Goal: Task Accomplishment & Management: Use online tool/utility

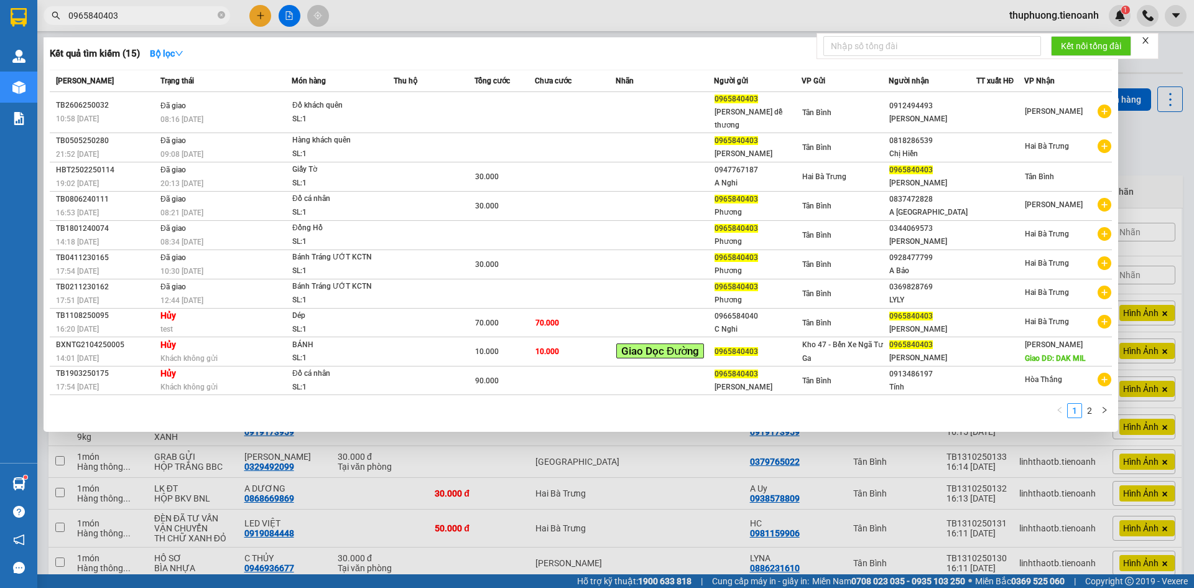
click at [89, 14] on input "0965840403" at bounding box center [141, 16] width 147 height 14
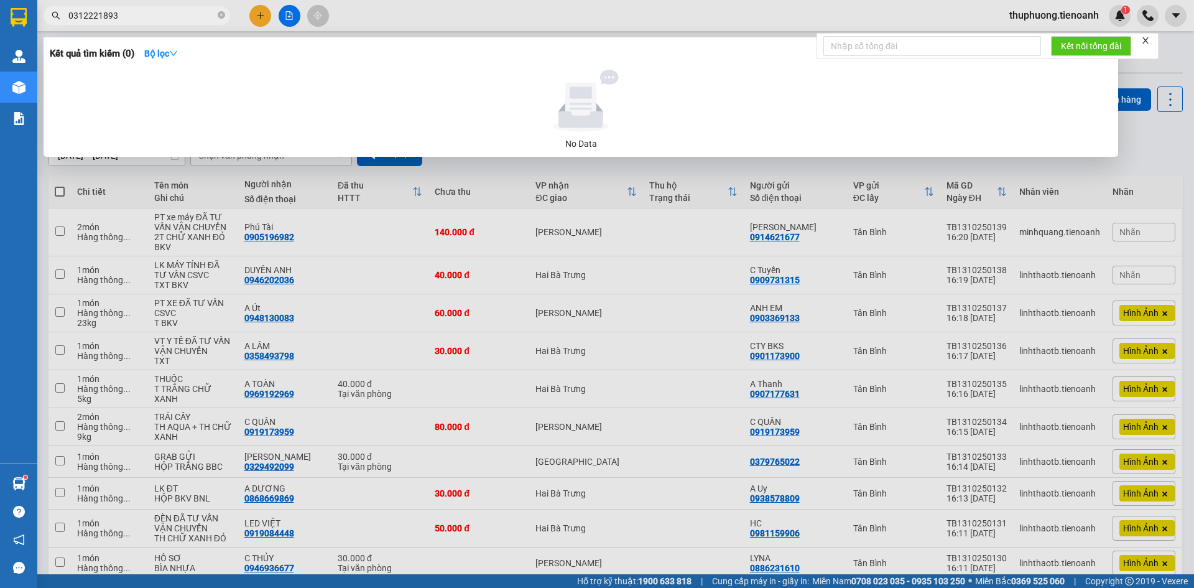
click at [161, 26] on div at bounding box center [597, 294] width 1194 height 588
click at [160, 25] on div "Kết quả tìm kiếm ( 0 ) Bộ lọc No Data 0312221893" at bounding box center [121, 16] width 242 height 22
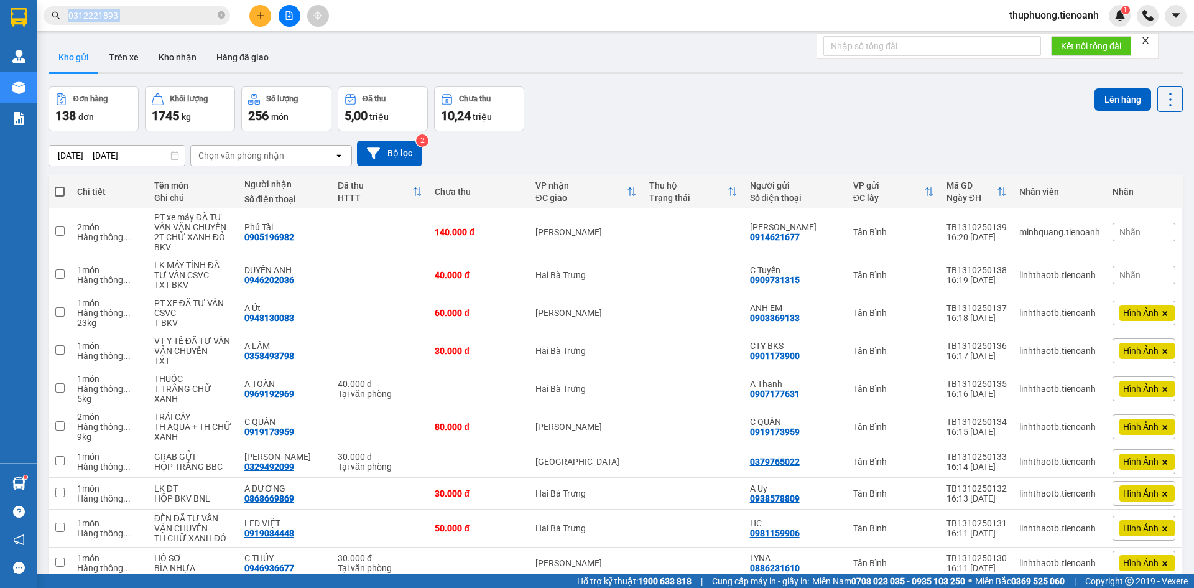
click at [160, 24] on div "Kết quả tìm kiếm ( 0 ) Bộ lọc No Data 0312221893" at bounding box center [121, 16] width 242 height 22
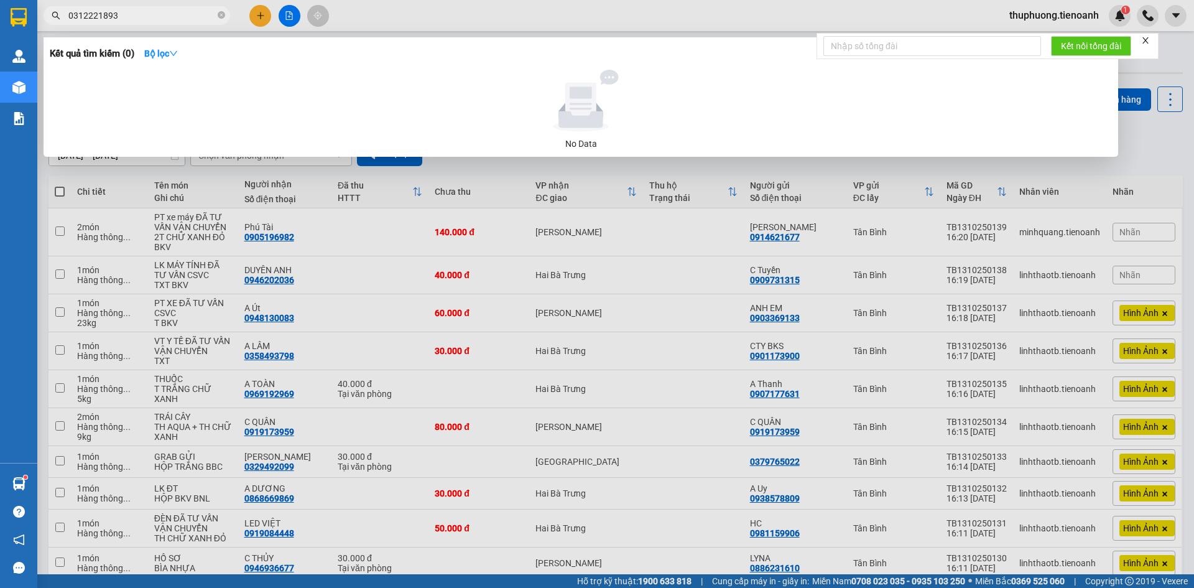
click at [160, 20] on input "0312221893" at bounding box center [141, 16] width 147 height 14
click at [155, 19] on input "0312221893" at bounding box center [141, 16] width 147 height 14
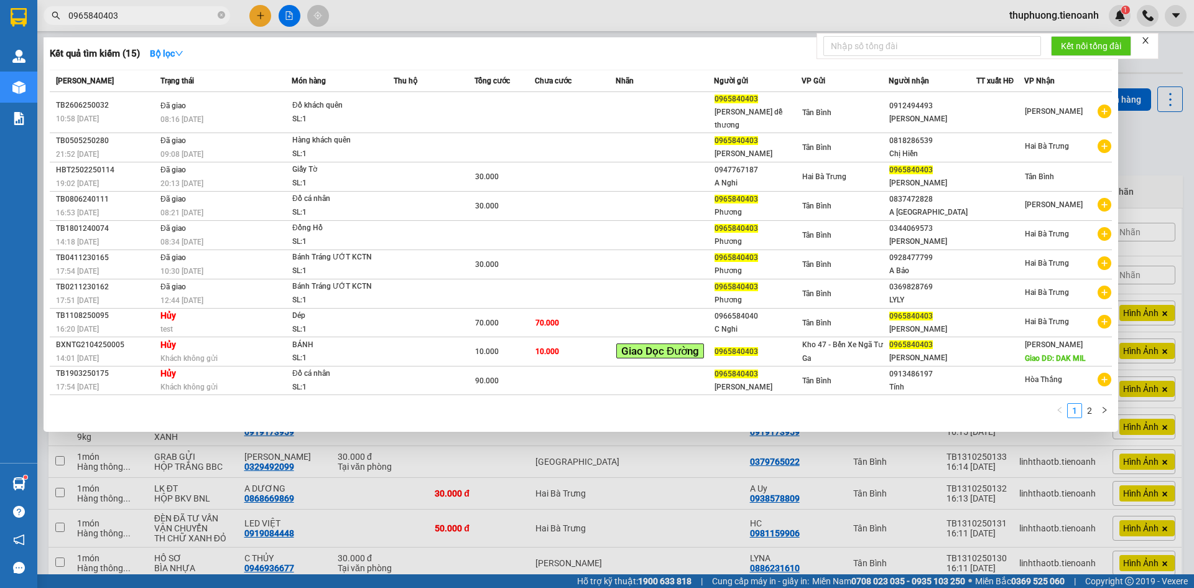
click at [168, 11] on input "0965840403" at bounding box center [141, 16] width 147 height 14
paste input "82452568"
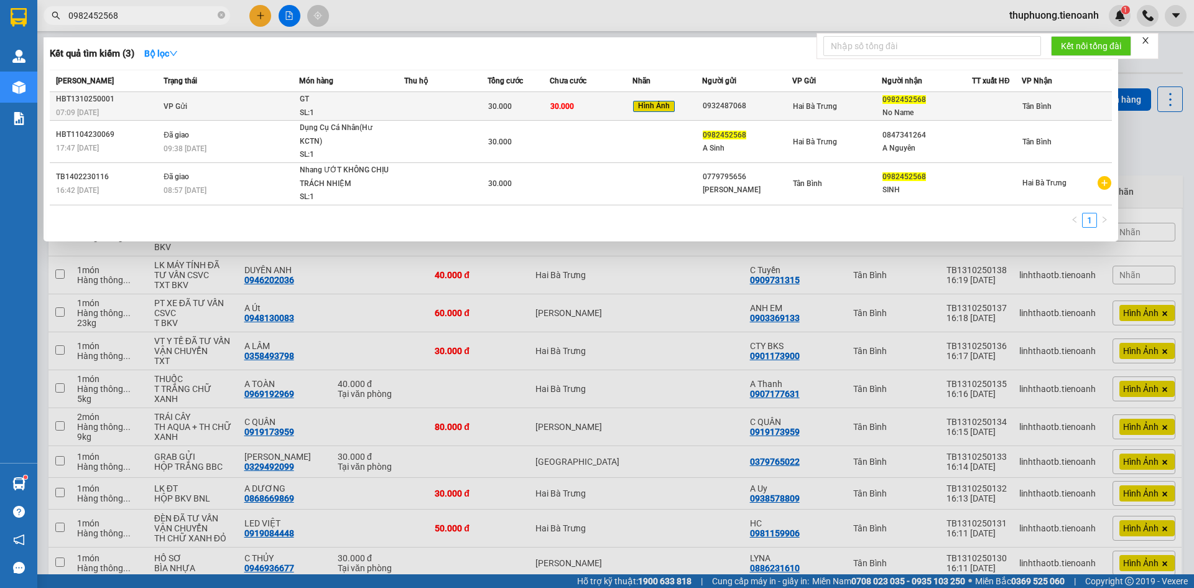
type input "0982452568"
click at [201, 111] on td "VP Gửi" at bounding box center [229, 106] width 139 height 29
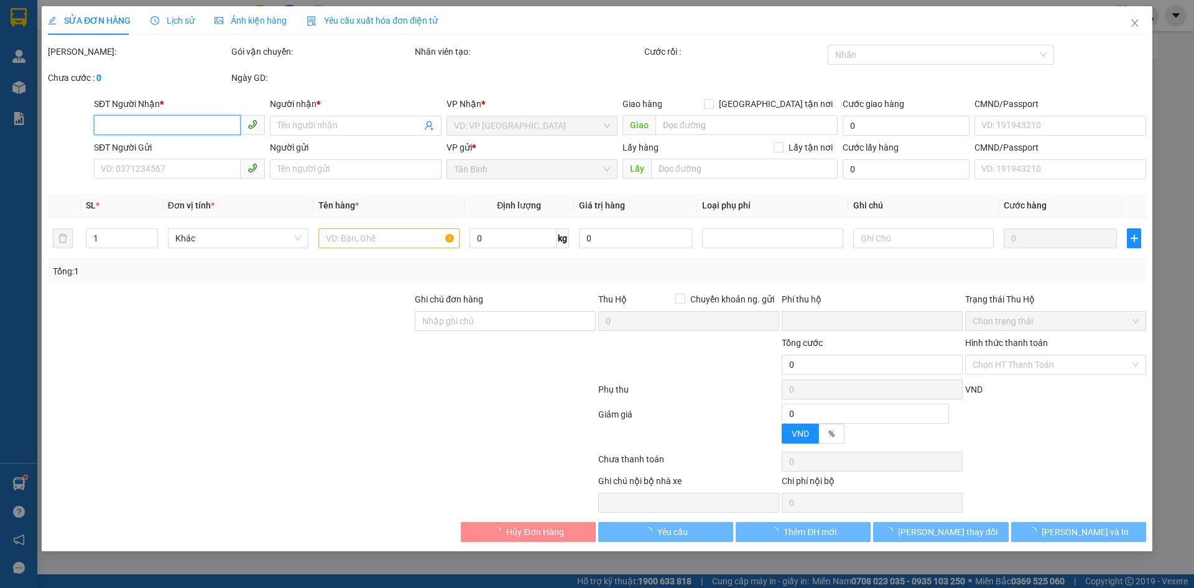
type input "0982452568"
type input "No Name"
type input "0932487068"
type input "0"
type input "30.000"
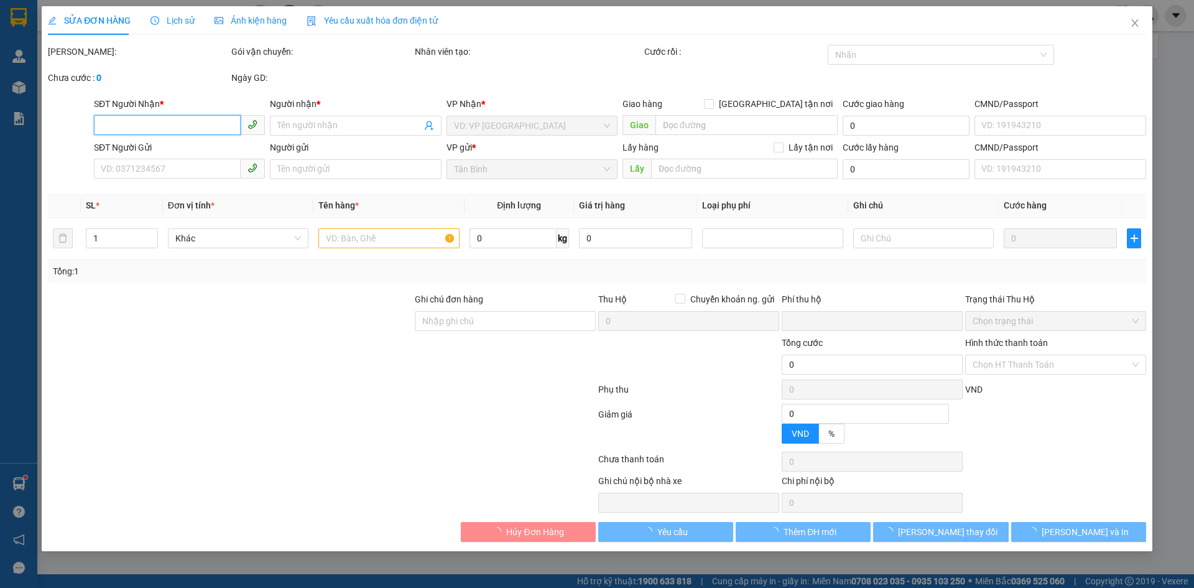
type input "30.000"
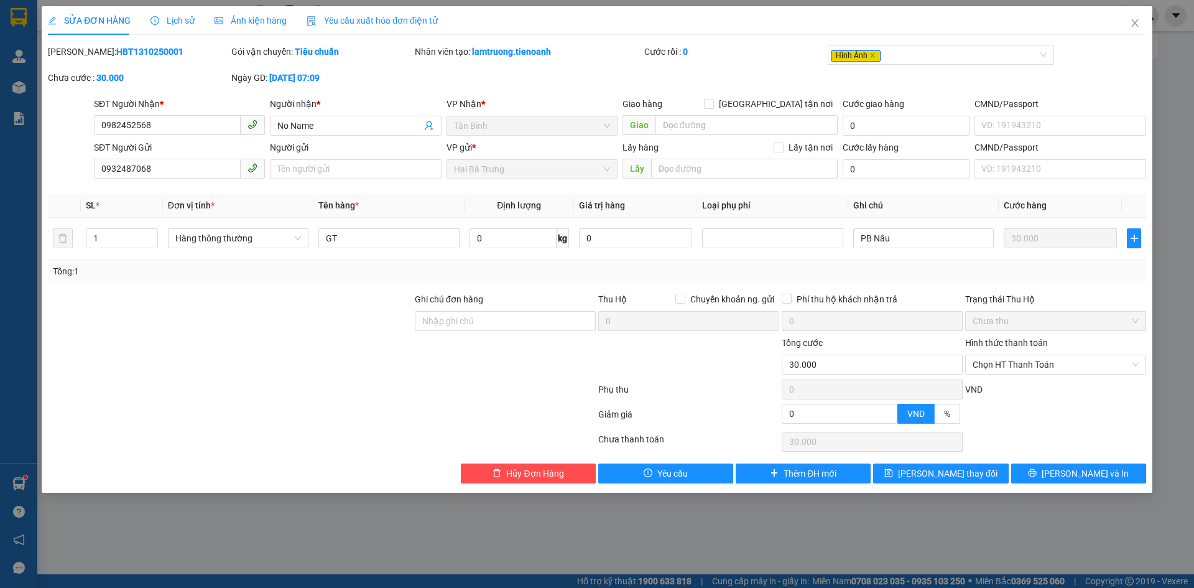
click at [172, 16] on span "Lịch sử" at bounding box center [172, 21] width 44 height 10
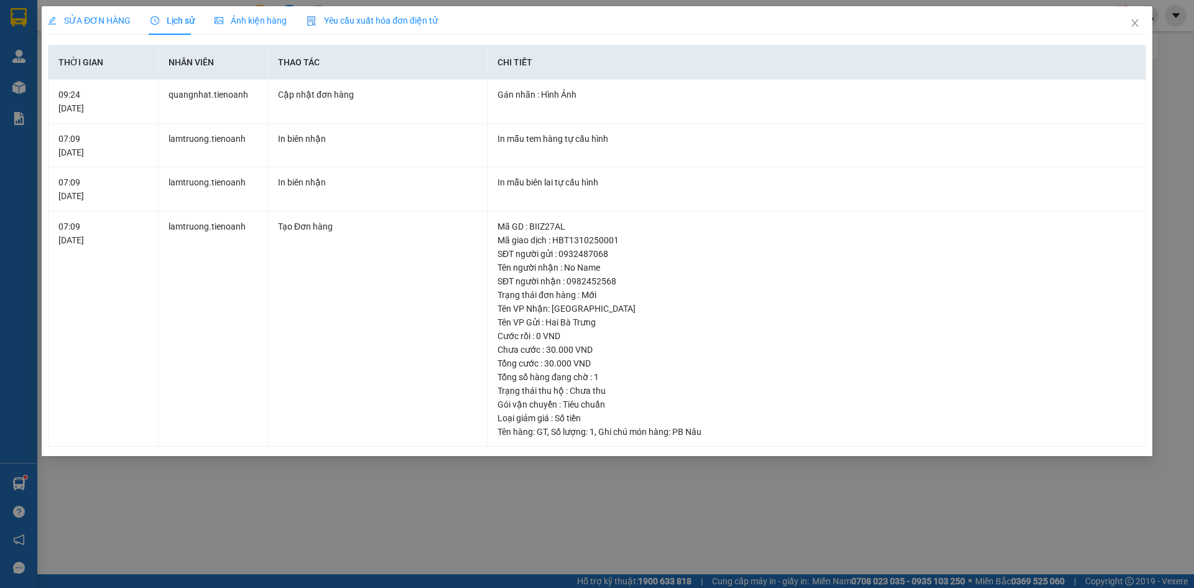
click at [237, 23] on span "Ảnh kiện hàng" at bounding box center [250, 21] width 72 height 10
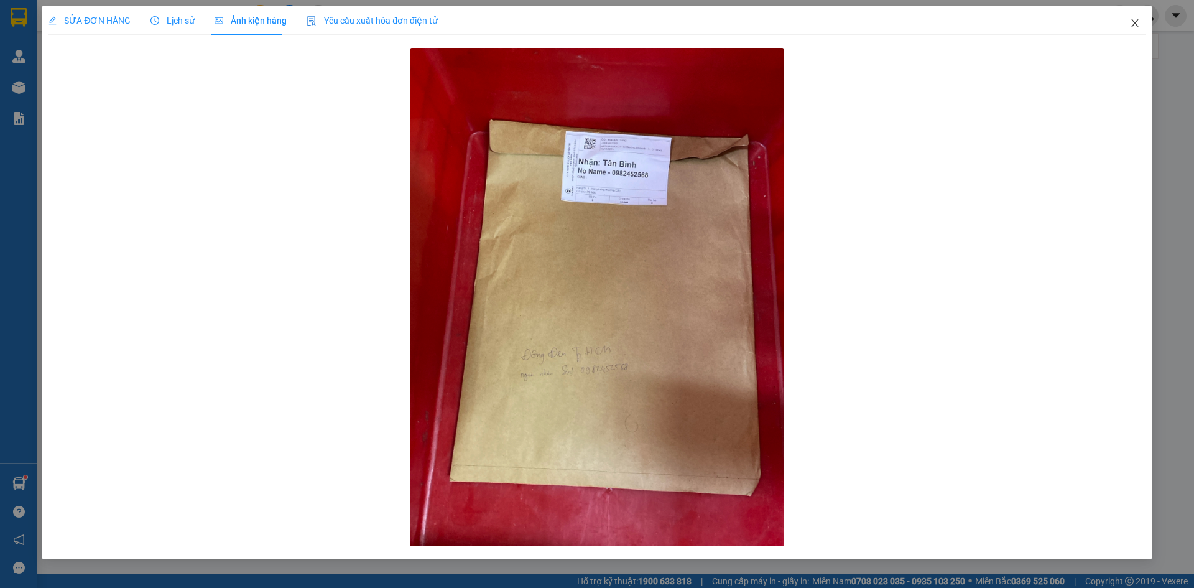
click at [1135, 19] on icon "close" at bounding box center [1135, 23] width 10 height 10
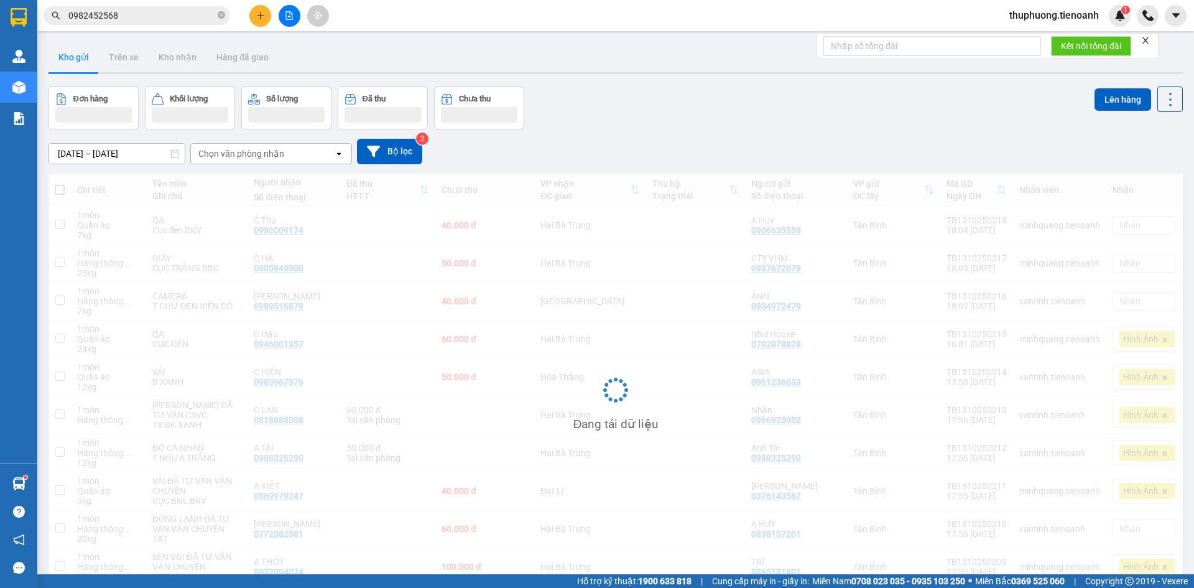
click at [1135, 24] on div "thuphuong.tienoanh 1" at bounding box center [1096, 16] width 195 height 22
